Goal: Task Accomplishment & Management: Use online tool/utility

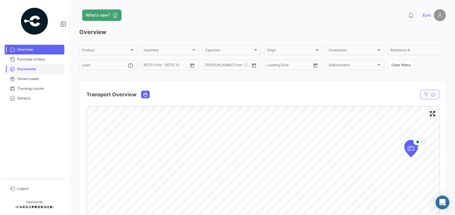
click at [29, 67] on span "Documents" at bounding box center [39, 69] width 45 height 5
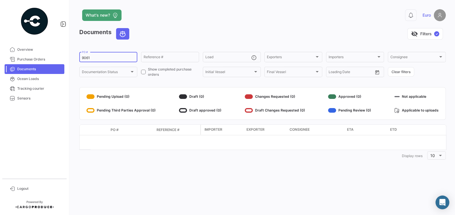
click at [105, 59] on input "9061" at bounding box center [108, 58] width 53 height 4
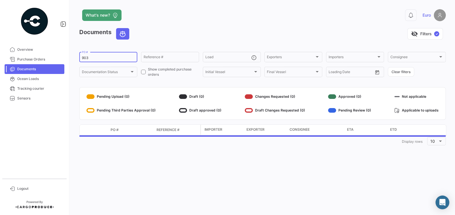
type input "9033"
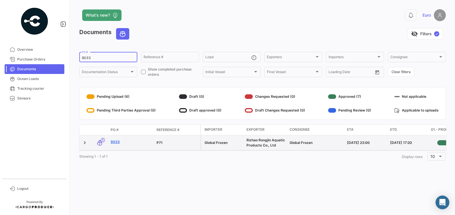
click at [117, 141] on link "9033" at bounding box center [131, 142] width 41 height 5
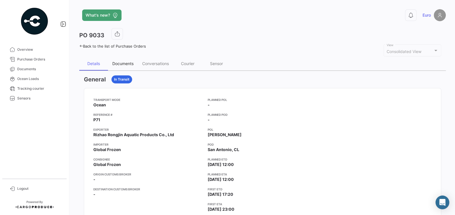
click at [120, 64] on div "Documents" at bounding box center [122, 63] width 21 height 5
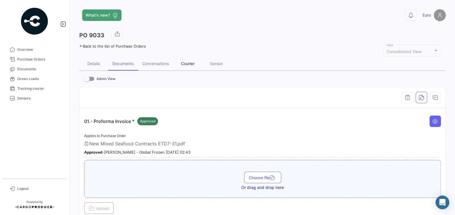
click at [188, 66] on div "Courier" at bounding box center [187, 64] width 29 height 14
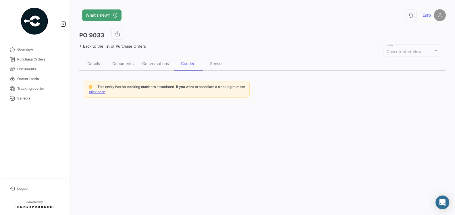
click at [103, 92] on link "click here" at bounding box center [97, 92] width 16 height 4
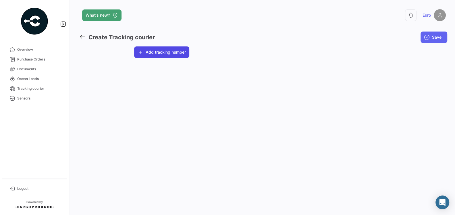
click at [148, 51] on button "Add tracking number" at bounding box center [161, 52] width 55 height 11
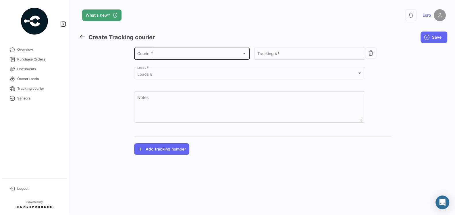
click at [150, 56] on span "Courier *" at bounding box center [189, 54] width 104 height 5
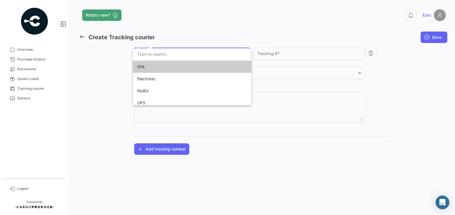
click at [146, 69] on span "DHL" at bounding box center [177, 67] width 80 height 12
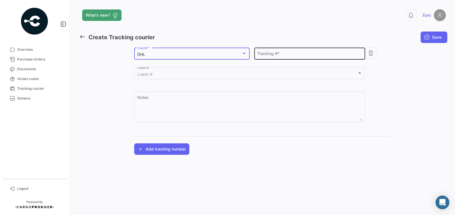
click at [275, 56] on input "Tracking # *" at bounding box center [309, 54] width 105 height 5
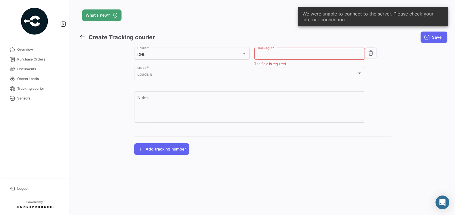
click at [296, 51] on div "Tracking # *" at bounding box center [309, 53] width 105 height 13
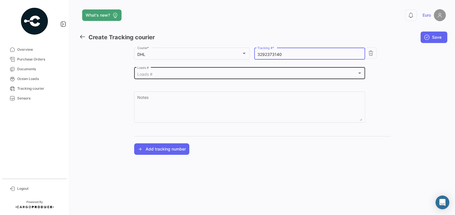
type input "3292373140"
click at [188, 76] on div "Loads #" at bounding box center [247, 74] width 220 height 5
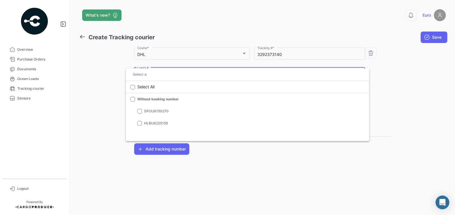
click at [103, 108] on div at bounding box center [227, 107] width 455 height 215
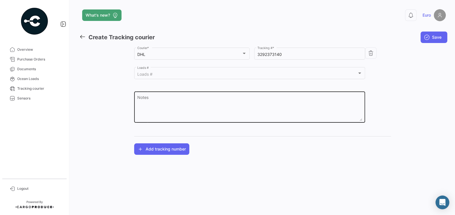
click at [144, 101] on textarea "Notes" at bounding box center [249, 108] width 225 height 25
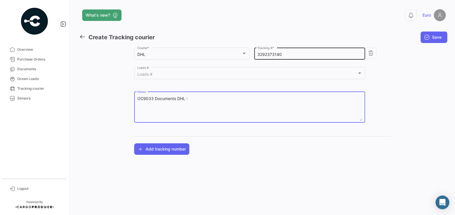
click at [287, 54] on input "3292373140" at bounding box center [309, 54] width 105 height 5
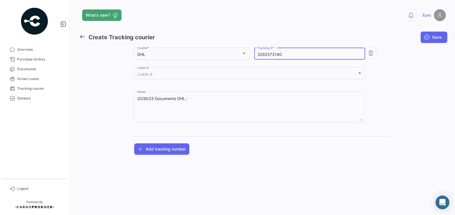
drag, startPoint x: 287, startPoint y: 54, endPoint x: 257, endPoint y: 53, distance: 30.2
click at [257, 53] on input "3292373140" at bounding box center [309, 54] width 105 height 5
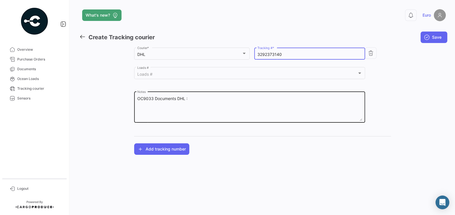
click at [204, 99] on textarea "OC9033 Documents DHL :" at bounding box center [249, 108] width 225 height 25
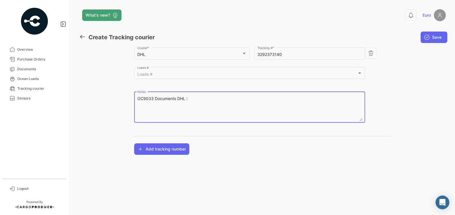
paste textarea "3292373140"
type textarea "OC9033 Documents DHL :3292373140"
click at [438, 38] on span "Save" at bounding box center [436, 37] width 9 height 6
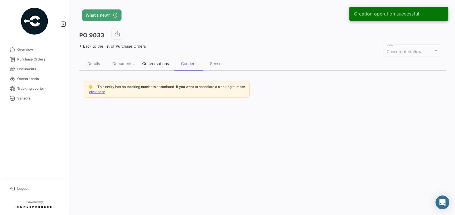
click at [161, 65] on div "Conversations" at bounding box center [155, 63] width 27 height 5
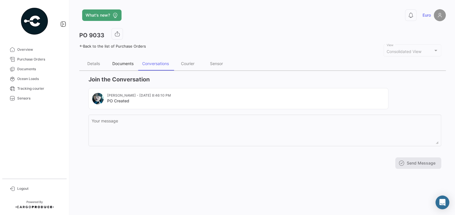
click at [125, 64] on div "Documents" at bounding box center [122, 63] width 21 height 5
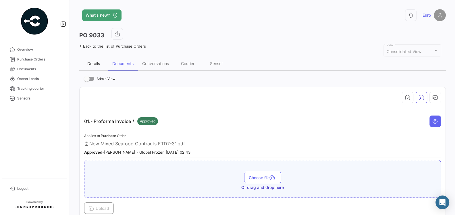
click at [97, 64] on div "Details" at bounding box center [93, 63] width 13 height 5
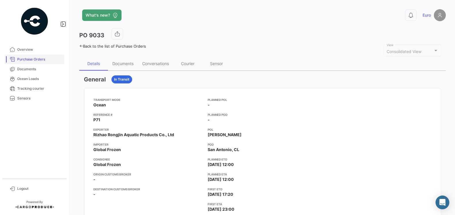
click at [38, 60] on span "Purchase Orders" at bounding box center [39, 59] width 45 height 5
